Goal: Navigation & Orientation: Understand site structure

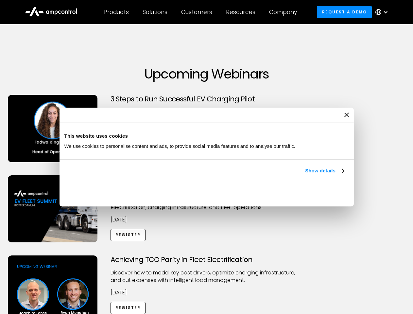
click at [305, 175] on link "Show details" at bounding box center [324, 171] width 39 height 8
click at [0, 0] on div "Necessary cookies help make a website usable by enabling basic functions like p…" at bounding box center [0, 0] width 0 height 0
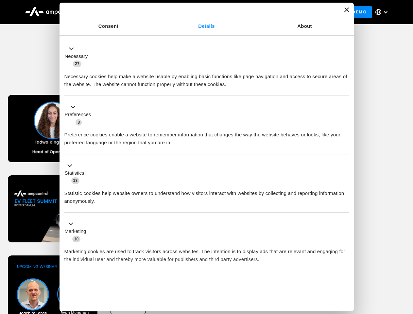
click at [406, 263] on div "Achieving TCO Parity in Fleet Electrification Discover how to model key cost dr…" at bounding box center [206, 306] width 410 height 103
click at [201, 12] on div "Customers" at bounding box center [196, 11] width 31 height 7
click at [116, 12] on div "Products" at bounding box center [116, 11] width 25 height 7
click at [155, 12] on div "Solutions" at bounding box center [154, 11] width 25 height 7
click at [198, 12] on div "Customers" at bounding box center [196, 11] width 31 height 7
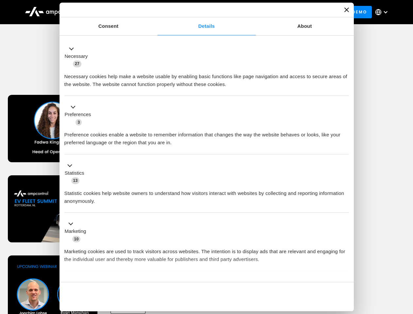
click at [242, 12] on div "Resources" at bounding box center [240, 11] width 29 height 7
click at [285, 12] on div "Company" at bounding box center [283, 11] width 28 height 7
click at [383, 12] on div at bounding box center [385, 11] width 5 height 5
